Goal: Task Accomplishment & Management: Use online tool/utility

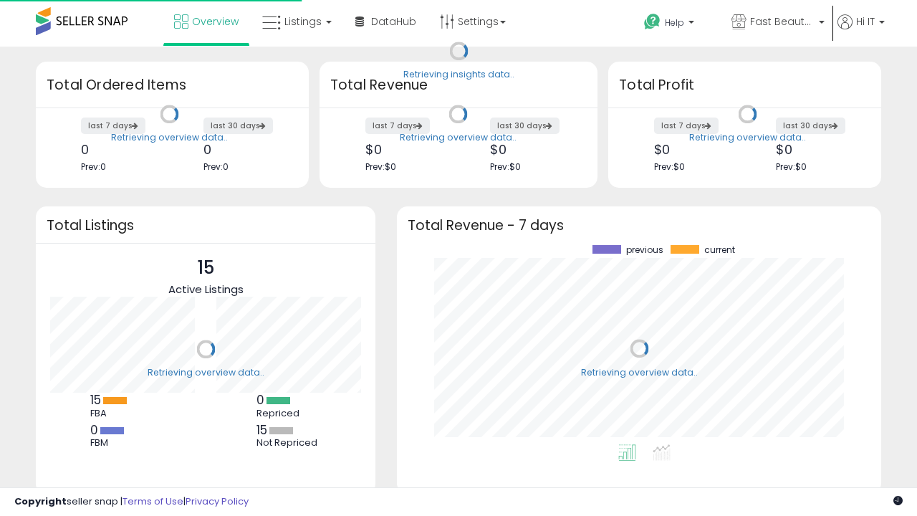
scroll to position [199, 456]
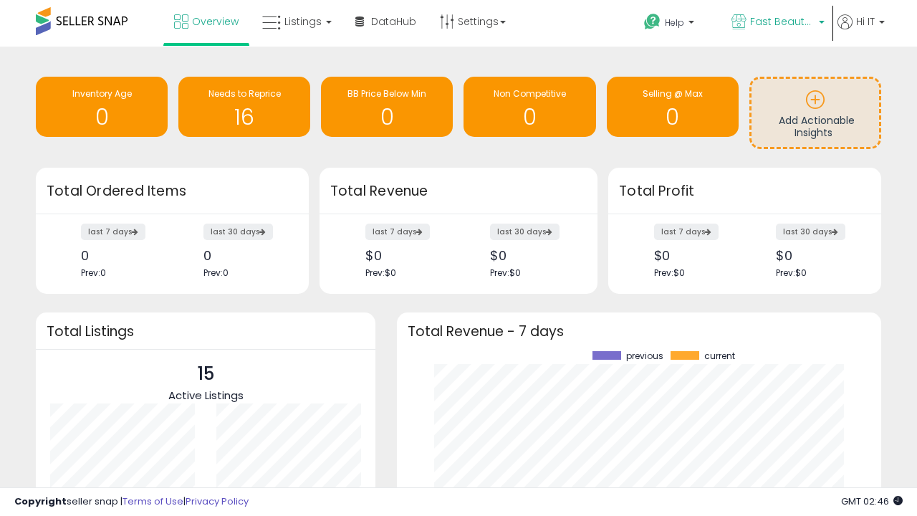
click at [777, 23] on span "Fast Beauty ([GEOGRAPHIC_DATA])" at bounding box center [782, 21] width 64 height 14
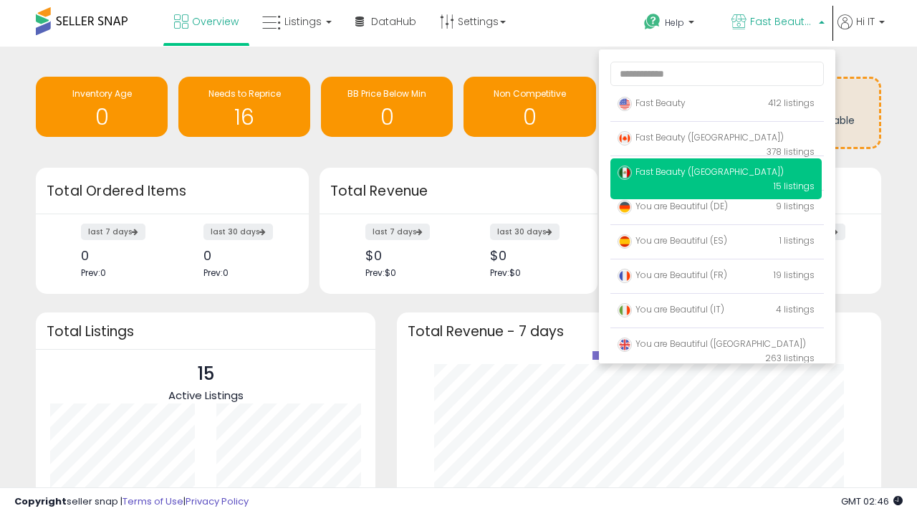
click at [716, 312] on span "You are Beautiful (IT)" at bounding box center [671, 309] width 107 height 12
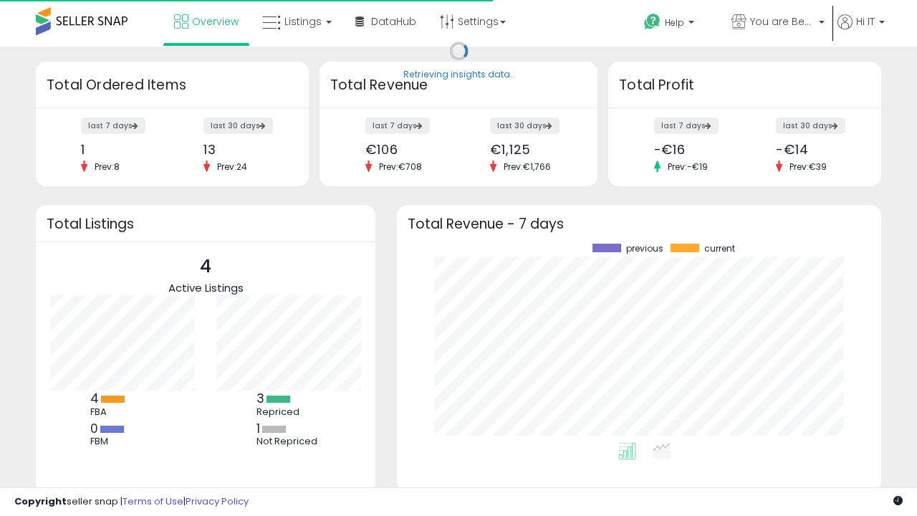
scroll to position [199, 456]
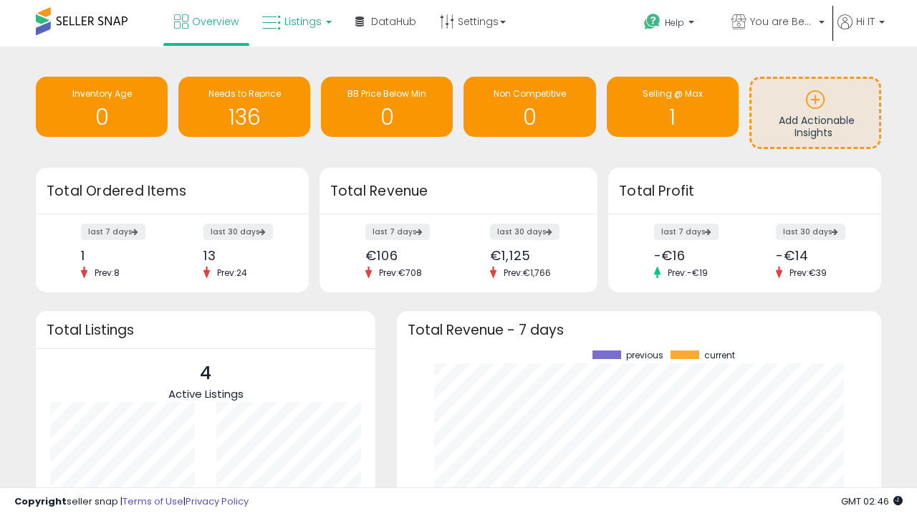
click at [295, 21] on span "Listings" at bounding box center [302, 21] width 37 height 14
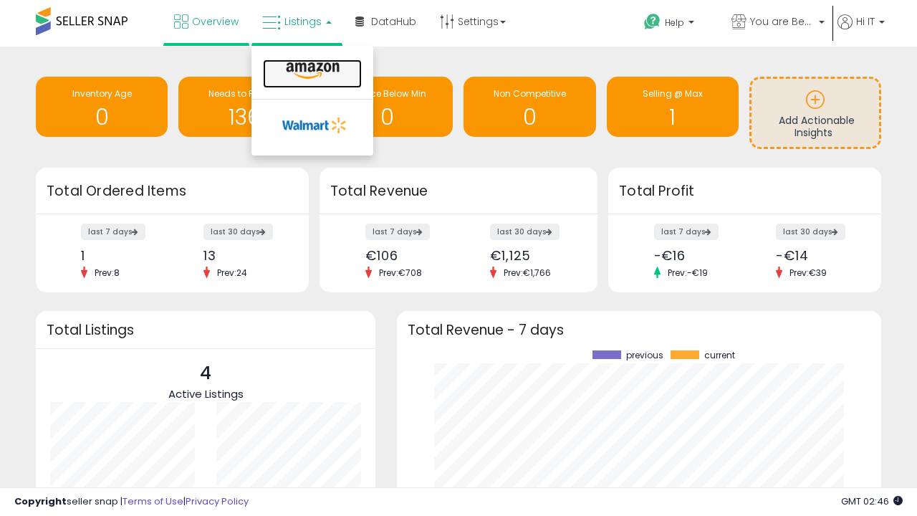
click at [311, 71] on icon at bounding box center [313, 71] width 62 height 19
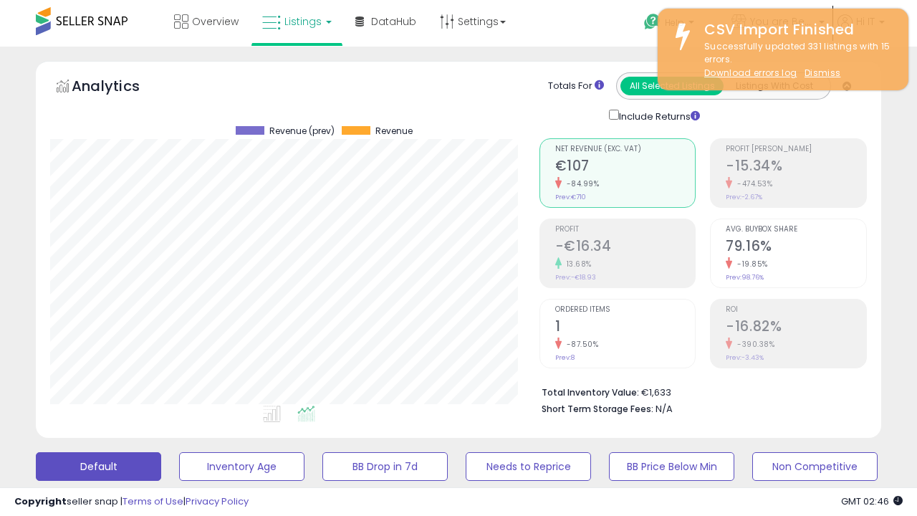
scroll to position [294, 489]
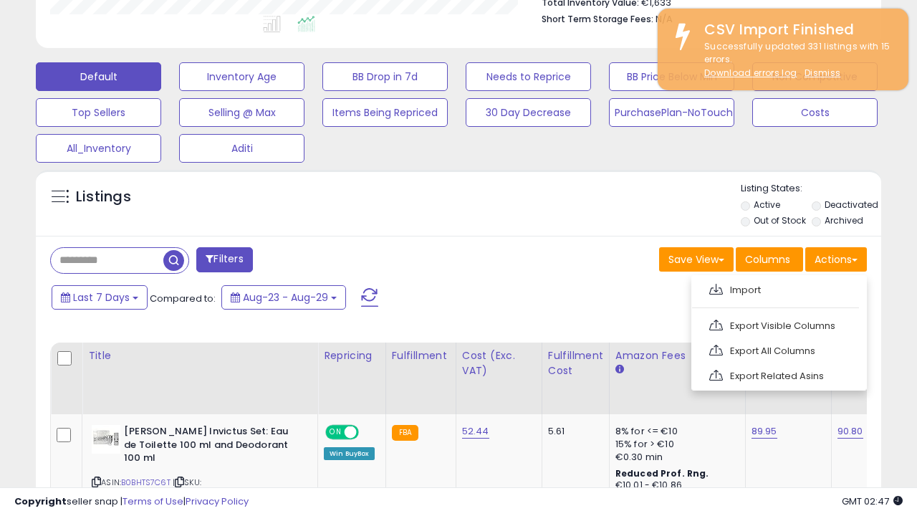
click at [716, 287] on span at bounding box center [716, 289] width 14 height 11
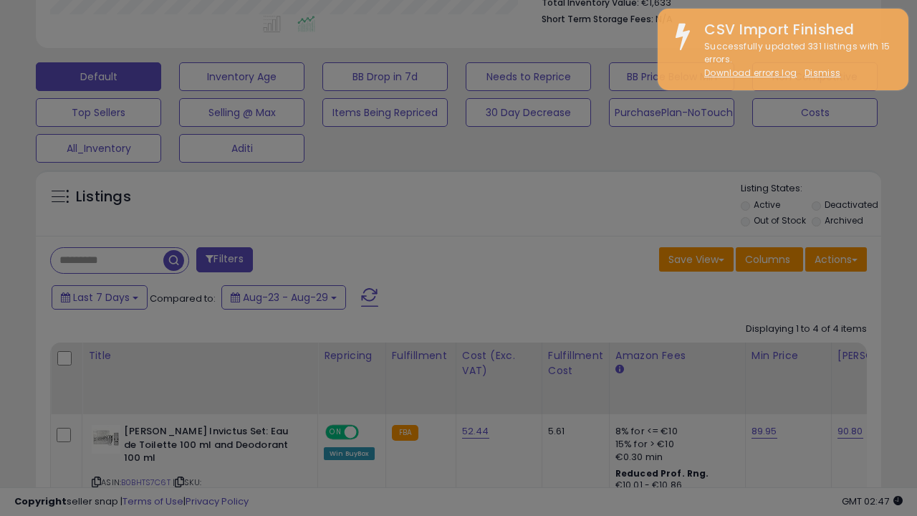
type input "**********"
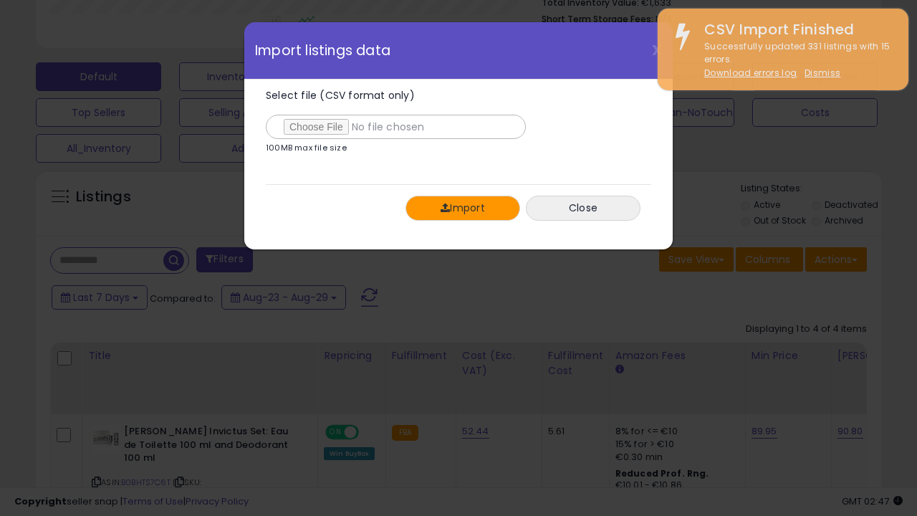
click at [462, 208] on button "Import" at bounding box center [462, 208] width 115 height 25
